Goal: Find specific page/section: Find specific page/section

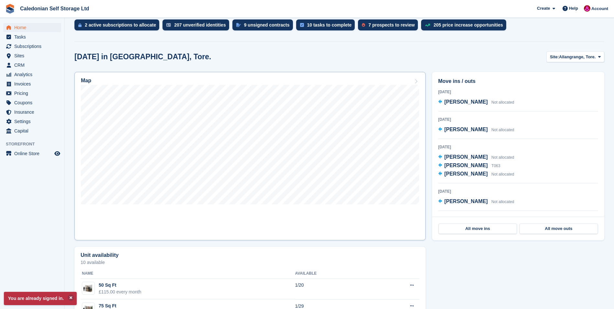
scroll to position [97, 0]
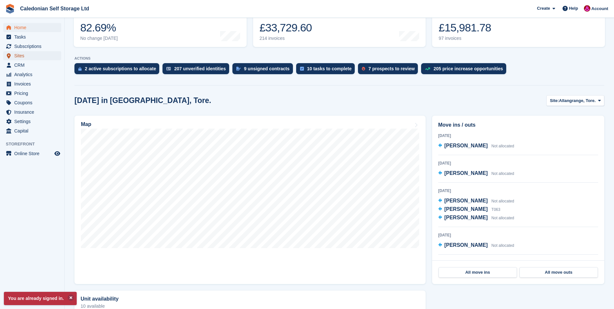
click at [21, 53] on span "Sites" at bounding box center [33, 55] width 39 height 9
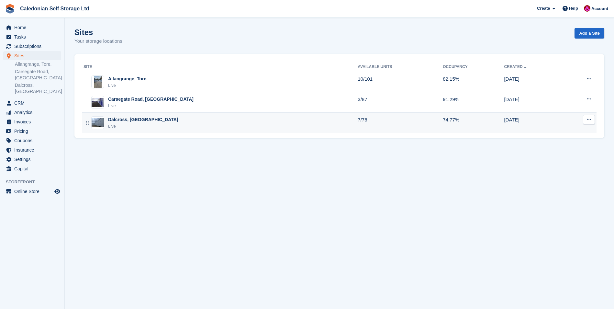
click at [112, 119] on div "Dalcross, [GEOGRAPHIC_DATA]" at bounding box center [143, 119] width 70 height 7
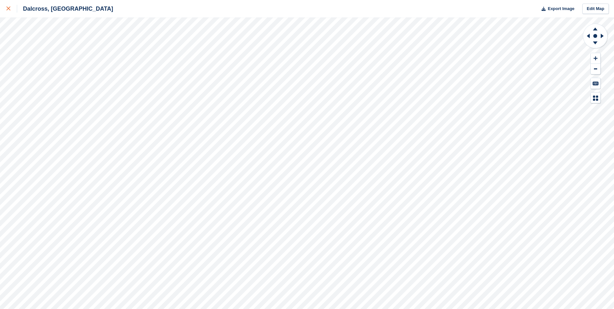
click at [9, 8] on icon at bounding box center [8, 8] width 4 height 4
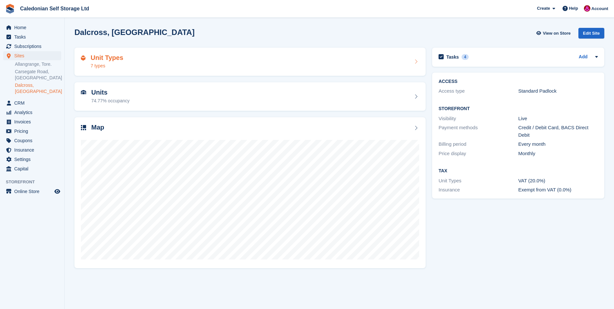
click at [107, 60] on h2 "Unit Types" at bounding box center [107, 57] width 33 height 7
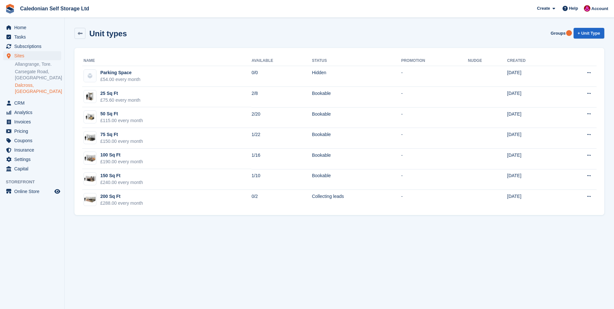
click at [29, 85] on link "Dalcross, [GEOGRAPHIC_DATA]" at bounding box center [38, 88] width 46 height 12
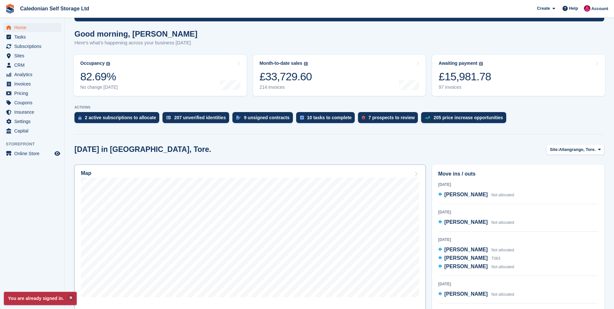
scroll to position [130, 0]
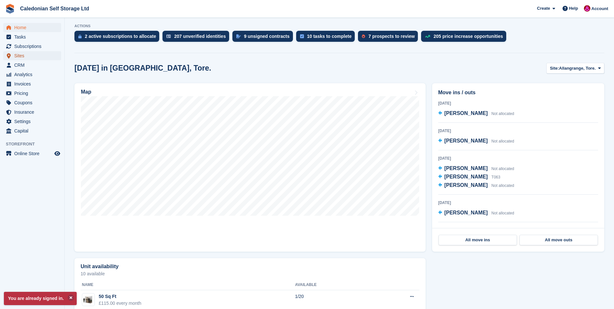
click at [18, 55] on span "Sites" at bounding box center [33, 55] width 39 height 9
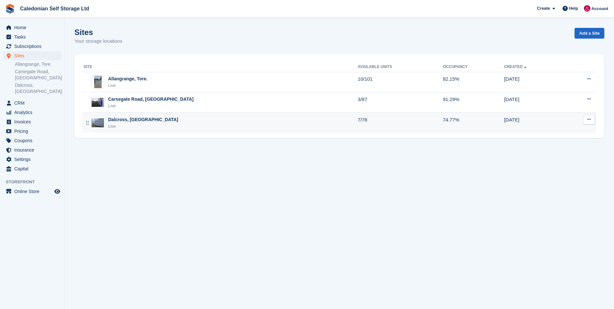
click at [122, 119] on div "Dalcross, [GEOGRAPHIC_DATA]" at bounding box center [143, 119] width 70 height 7
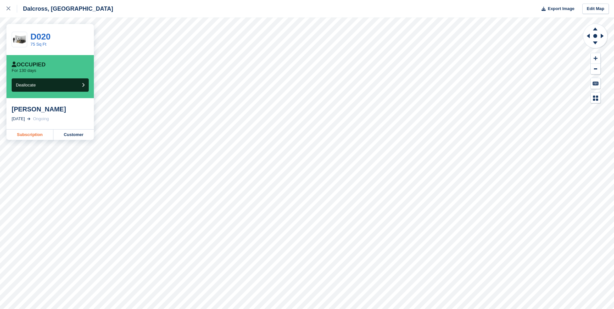
click at [31, 135] on link "Subscription" at bounding box center [29, 135] width 47 height 10
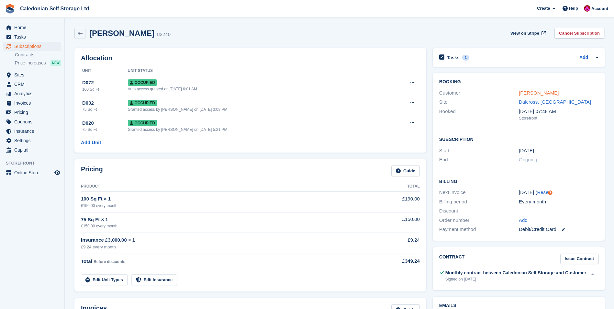
click at [542, 92] on link "Hamish mclauchlan" at bounding box center [539, 93] width 40 height 6
